Goal: Task Accomplishment & Management: Manage account settings

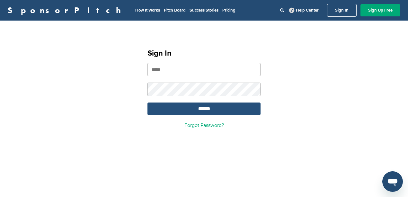
type input "**********"
click at [214, 110] on input "*******" at bounding box center [204, 109] width 113 height 13
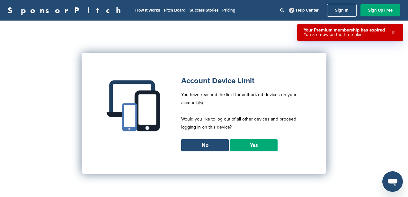
click at [254, 146] on link "Yes" at bounding box center [254, 145] width 48 height 12
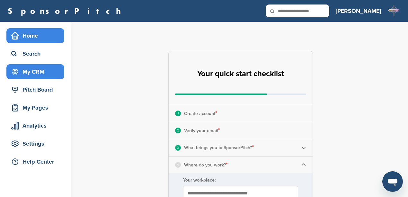
click at [34, 71] on div "My CRM" at bounding box center [37, 72] width 55 height 12
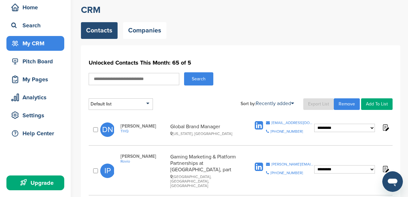
scroll to position [43, 0]
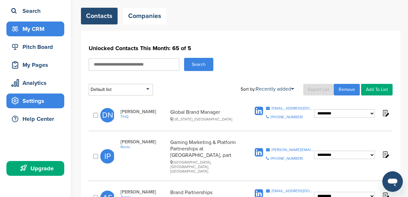
click at [30, 100] on div "Settings" at bounding box center [37, 101] width 55 height 12
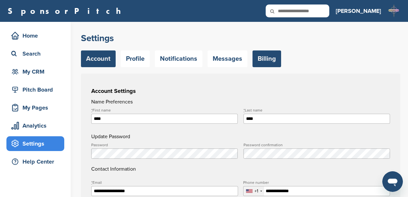
click at [258, 59] on link "Billing" at bounding box center [267, 58] width 29 height 17
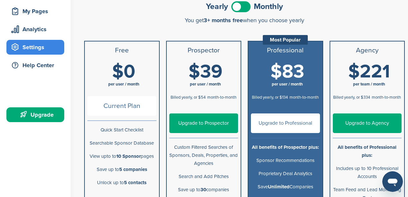
scroll to position [86, 0]
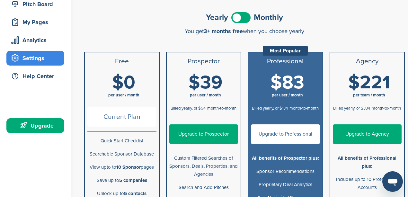
click at [244, 19] on span at bounding box center [241, 17] width 19 height 11
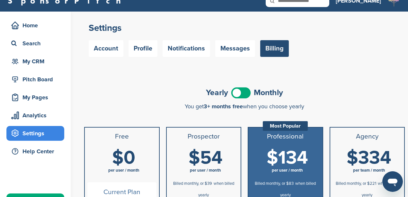
scroll to position [0, 0]
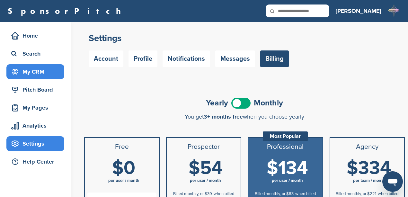
click at [30, 70] on div "My CRM" at bounding box center [37, 72] width 55 height 12
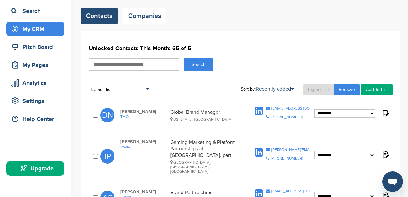
scroll to position [21, 0]
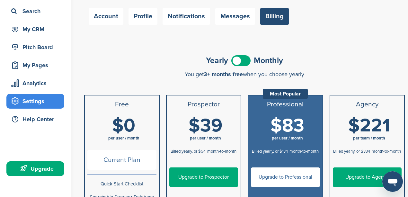
scroll to position [43, 0]
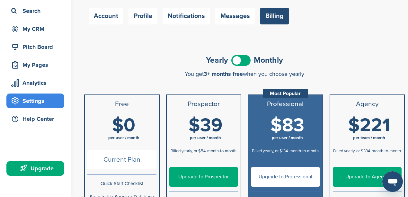
click at [235, 63] on span at bounding box center [241, 60] width 19 height 11
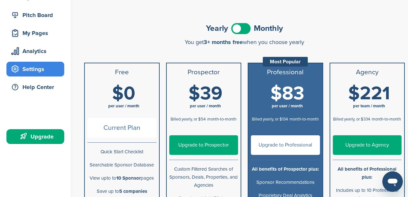
scroll to position [86, 0]
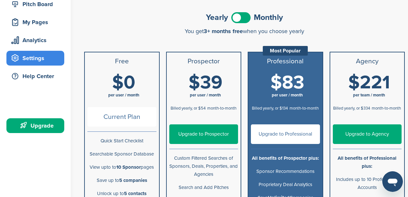
click at [248, 18] on span at bounding box center [241, 17] width 19 height 11
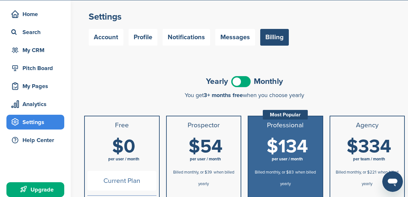
scroll to position [21, 0]
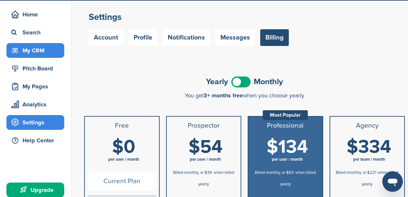
click at [40, 52] on div "My CRM" at bounding box center [37, 51] width 55 height 12
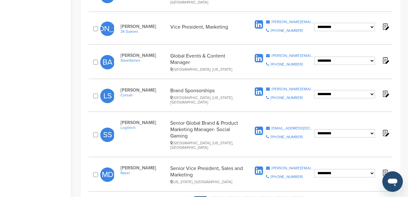
scroll to position [664, 0]
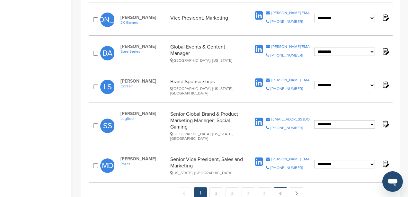
click at [283, 188] on link "6" at bounding box center [281, 194] width 14 height 12
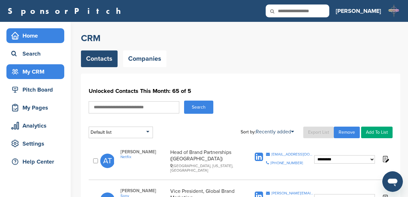
click at [29, 33] on div "Home" at bounding box center [37, 36] width 55 height 12
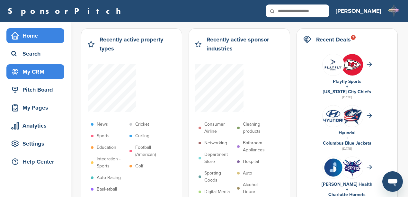
click at [41, 71] on div "My CRM" at bounding box center [37, 72] width 55 height 12
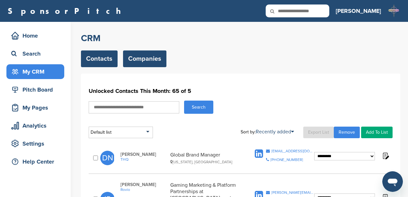
click at [145, 59] on link "Companies" at bounding box center [144, 58] width 43 height 17
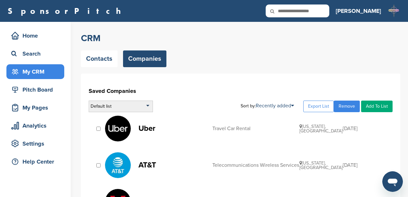
click at [145, 107] on div "Default list" at bounding box center [121, 107] width 64 height 12
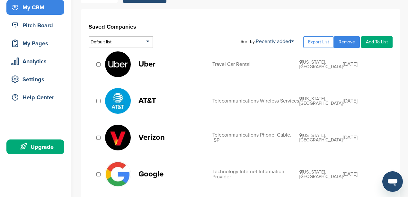
scroll to position [21, 0]
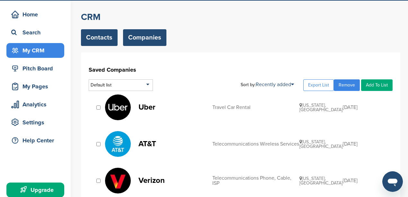
click at [93, 40] on link "Contacts" at bounding box center [99, 37] width 37 height 17
